Goal: Check status: Check status

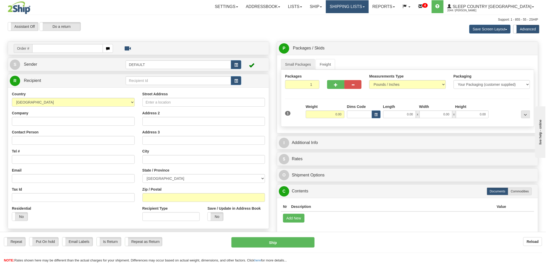
click at [368, 8] on link "Shipping lists" at bounding box center [347, 6] width 43 height 13
click at [363, 24] on span "Search Shipment History" at bounding box center [343, 25] width 40 height 4
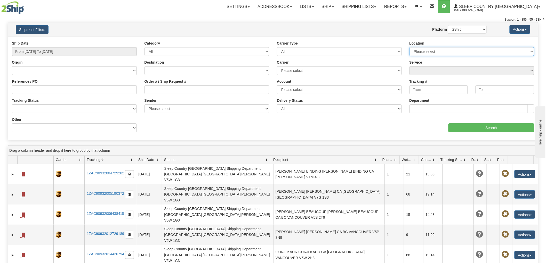
click at [444, 51] on select "Please select Old Toronto DC 921 922 93 94 97 390 915 916 98 902 95 96 90 91 92…" at bounding box center [471, 51] width 125 height 9
click at [418, 50] on select "Please select Old Toronto DC 921 922 93 94 97 390 915 916 98 902 95 96 90 91 92…" at bounding box center [471, 51] width 125 height 9
select select "6656"
click at [409, 47] on select "Please select Old Toronto DC 921 922 93 94 97 390 915 916 98 902 95 96 90 91 92…" at bounding box center [471, 51] width 125 height 9
click at [181, 107] on select "Please select Jeridan Textiles, Marilyn Boco , (CA) Mahajan Home, Marilyn Boco …" at bounding box center [206, 108] width 125 height 9
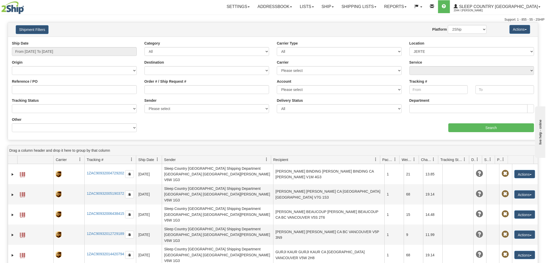
click at [320, 130] on div "aaa Search" at bounding box center [405, 124] width 265 height 15
click at [434, 48] on select "Please select Old Toronto DC 921 922 93 94 97 390 915 916 98 902 95 96 90 91 92…" at bounding box center [471, 51] width 125 height 9
click at [461, 49] on select "Please select Old Toronto DC 921 922 93 94 97 390 915 916 98 902 95 96 90 91 92…" at bounding box center [471, 51] width 125 height 9
click at [491, 53] on select "Please select Old Toronto DC 921 922 93 94 97 390 915 916 98 902 95 96 90 91 92…" at bounding box center [471, 51] width 125 height 9
click at [44, 84] on div "Reference / PO" at bounding box center [74, 86] width 125 height 15
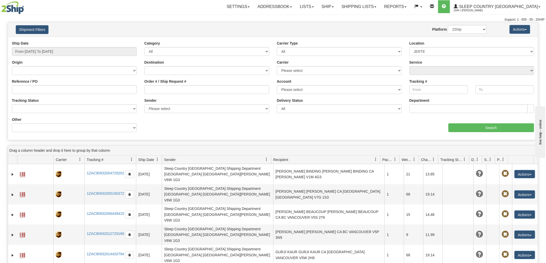
click at [77, 26] on h4 "Shipment Filters" at bounding box center [55, 29] width 87 height 9
